Goal: Task Accomplishment & Management: Complete application form

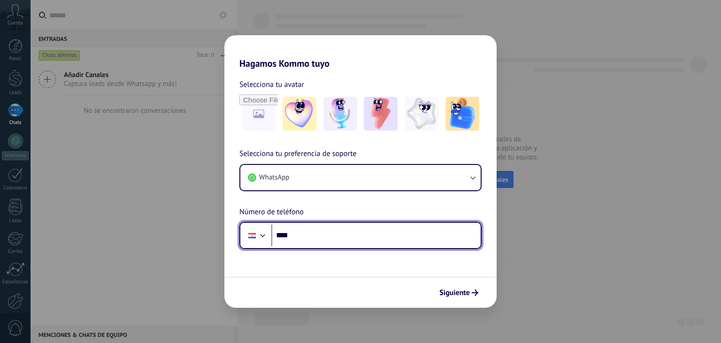
click at [308, 234] on input "****" at bounding box center [375, 235] width 209 height 22
type input "**********"
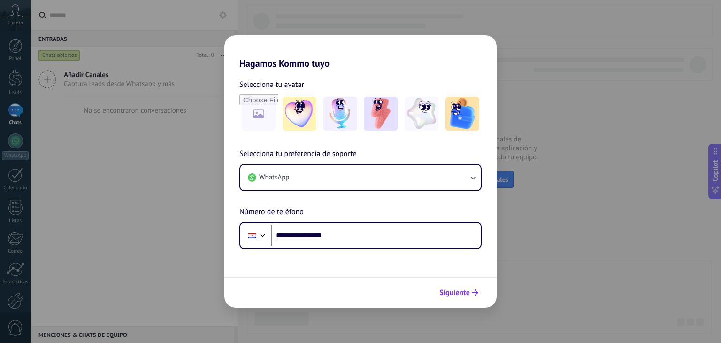
click at [459, 292] on span "Siguiente" at bounding box center [454, 292] width 31 height 7
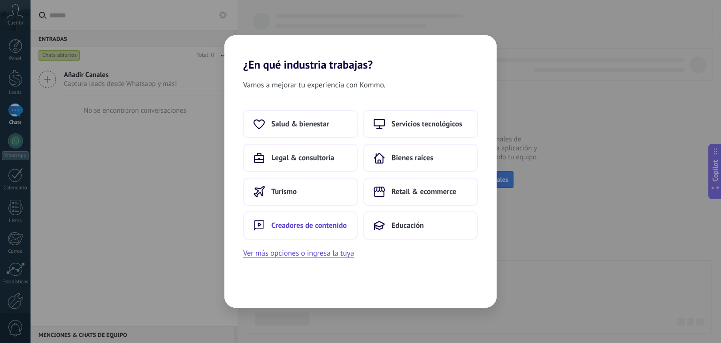
click at [331, 219] on button "Creadores de contenido" at bounding box center [300, 225] width 115 height 28
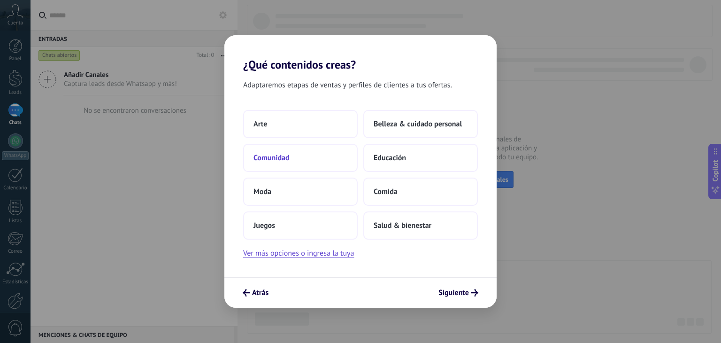
click at [289, 155] on span "Comunidad" at bounding box center [272, 157] width 36 height 9
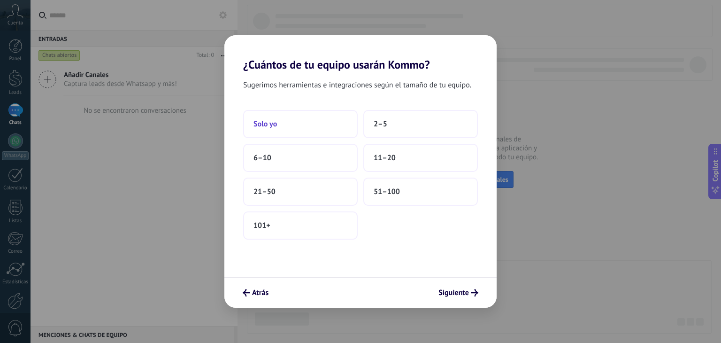
click at [292, 130] on button "Solo yo" at bounding box center [300, 124] width 115 height 28
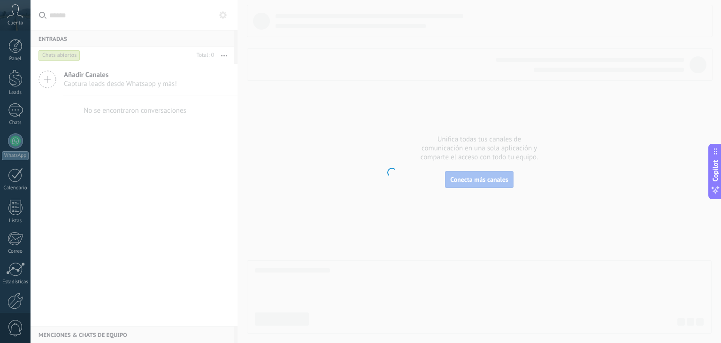
scroll to position [47, 0]
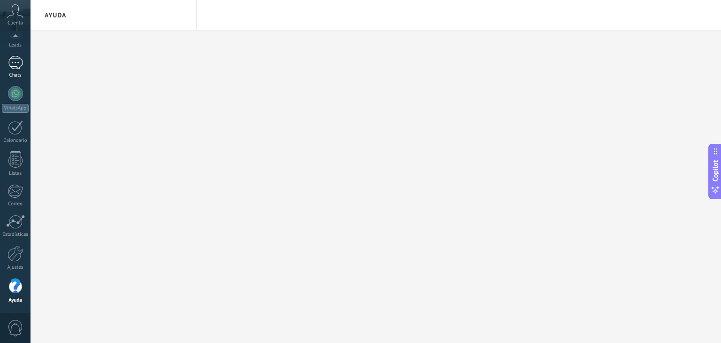
click at [14, 63] on div at bounding box center [15, 63] width 15 height 14
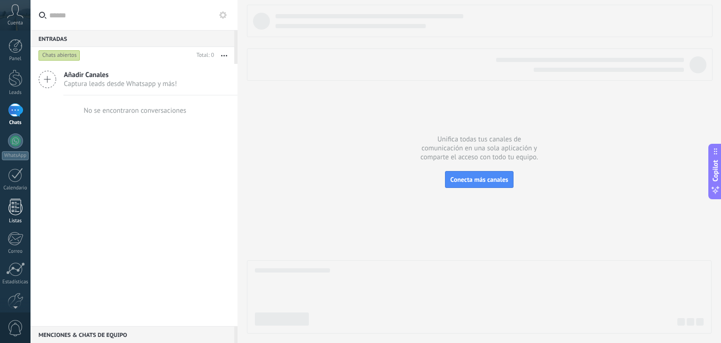
click at [11, 208] on div at bounding box center [15, 207] width 14 height 16
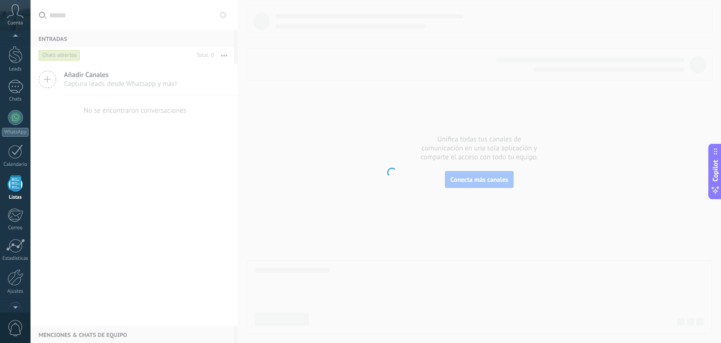
scroll to position [24, 0]
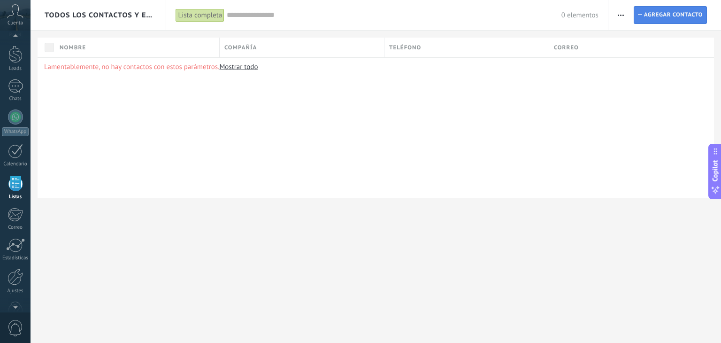
click at [670, 17] on span "Agregar contacto" at bounding box center [673, 15] width 59 height 17
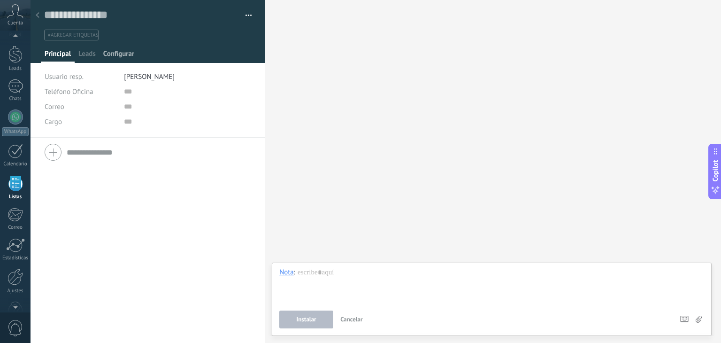
click at [121, 54] on span "Configurar" at bounding box center [118, 56] width 31 height 14
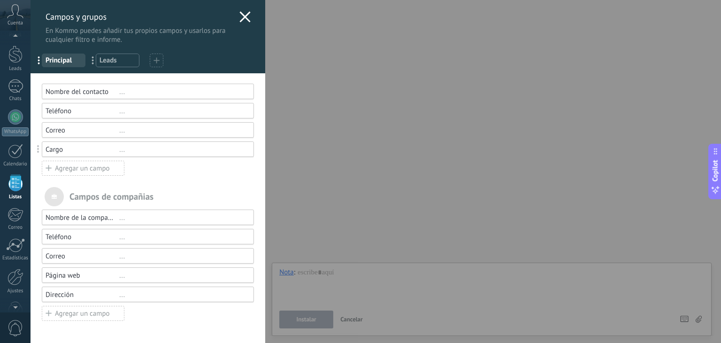
click at [111, 61] on span "Leads" at bounding box center [118, 60] width 36 height 9
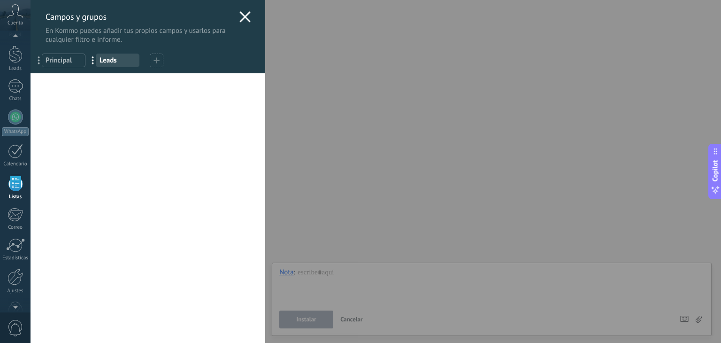
click at [61, 62] on span "Principal" at bounding box center [64, 60] width 36 height 9
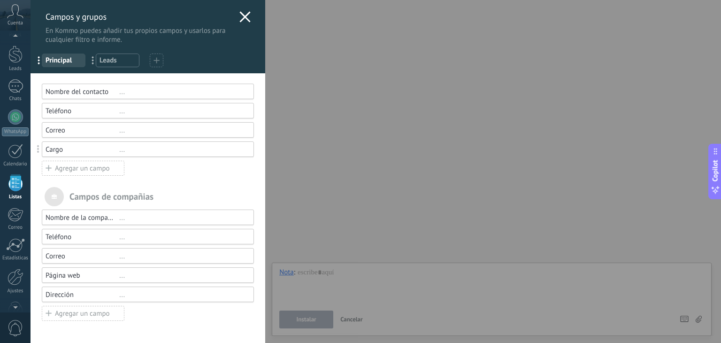
click at [242, 16] on use at bounding box center [245, 16] width 11 height 11
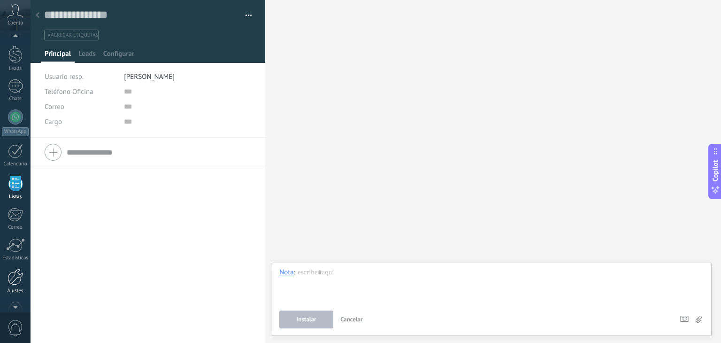
click at [13, 280] on div at bounding box center [16, 277] width 16 height 16
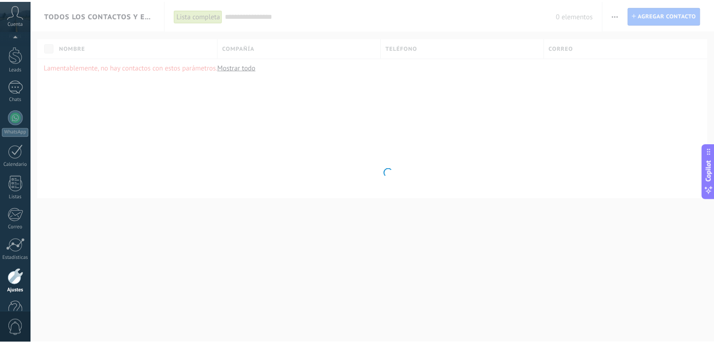
scroll to position [47, 0]
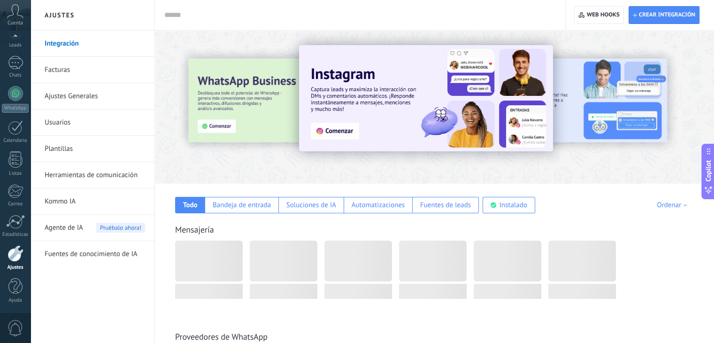
click at [240, 166] on div at bounding box center [434, 104] width 559 height 135
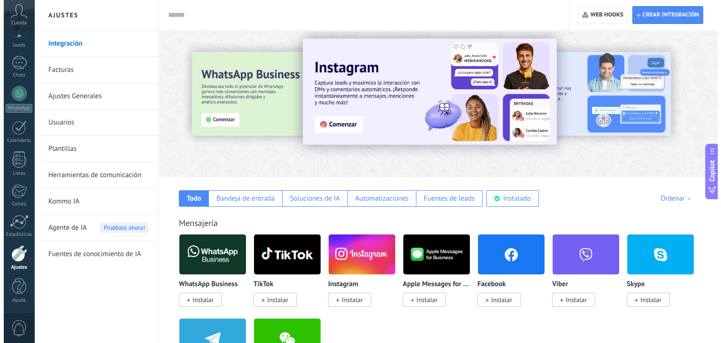
scroll to position [0, 0]
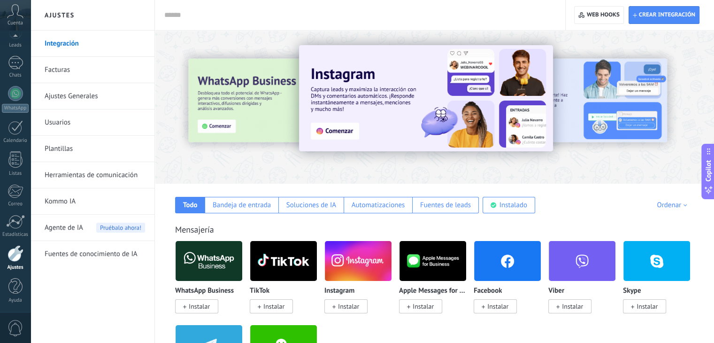
click at [83, 145] on link "Plantillas" at bounding box center [95, 149] width 100 height 26
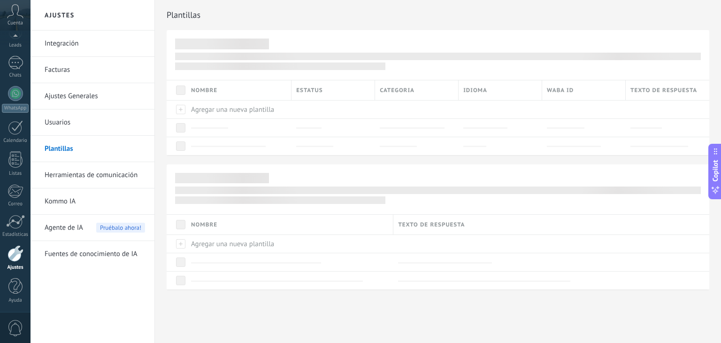
click at [61, 123] on link "Usuarios" at bounding box center [95, 122] width 100 height 26
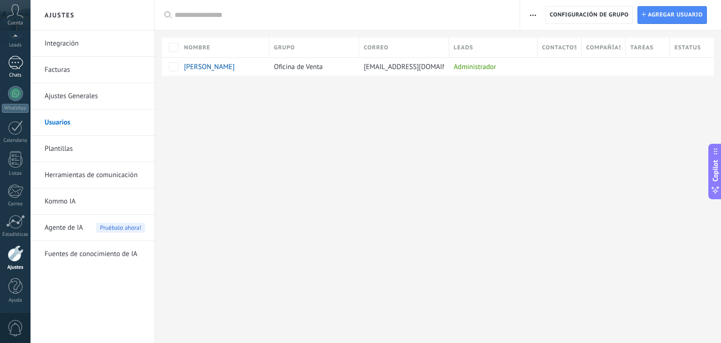
click at [15, 65] on div at bounding box center [15, 63] width 15 height 14
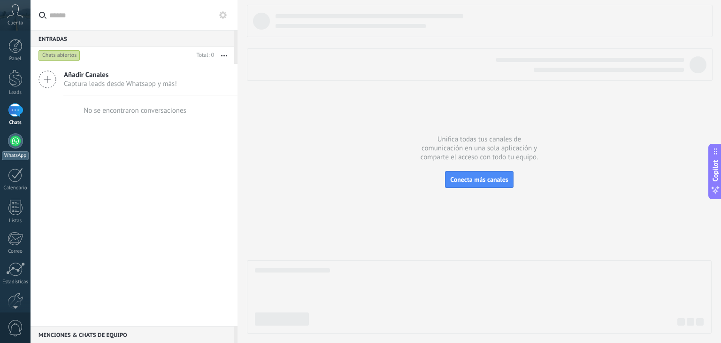
click at [15, 145] on div at bounding box center [15, 140] width 15 height 15
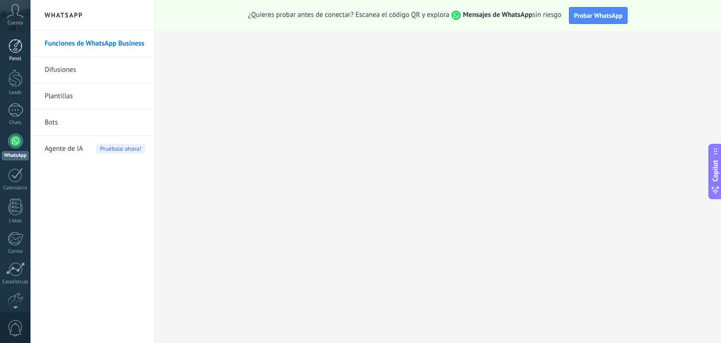
click at [20, 50] on div at bounding box center [15, 46] width 14 height 14
